Goal: Navigation & Orientation: Find specific page/section

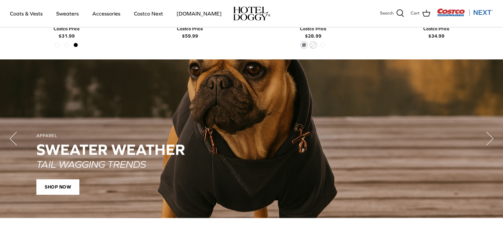
scroll to position [463, 0]
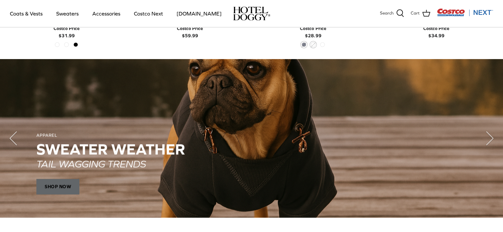
click at [62, 186] on span "SHOP NOW" at bounding box center [57, 187] width 43 height 16
click at [107, 13] on link "Accessories" at bounding box center [106, 13] width 40 height 22
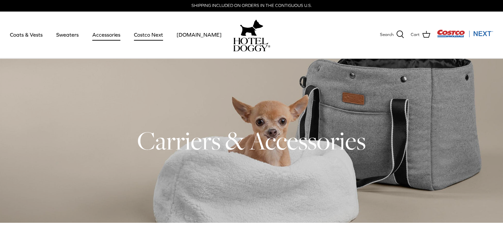
click at [152, 35] on link "Costco Next" at bounding box center [148, 34] width 41 height 22
